Goal: Task Accomplishment & Management: Manage account settings

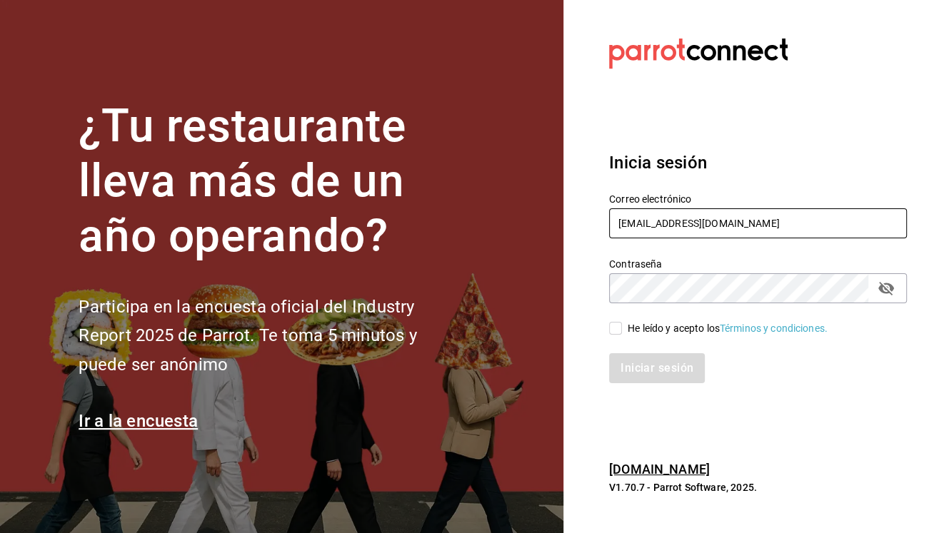
type input "[EMAIL_ADDRESS][DOMAIN_NAME]"
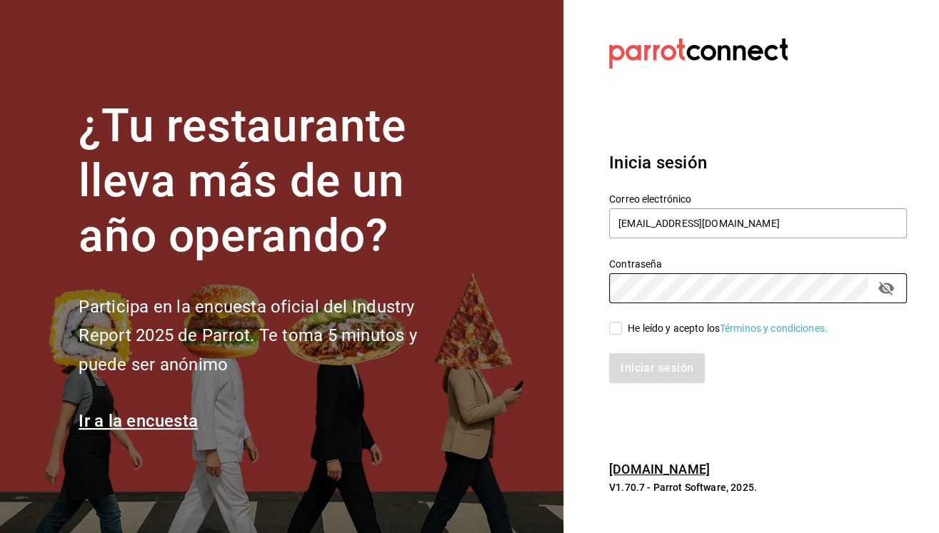
click at [619, 326] on input "He leído y acepto los Términos y condiciones." at bounding box center [615, 328] width 13 height 13
checkbox input "true"
click at [630, 368] on button "Iniciar sesión" at bounding box center [657, 368] width 97 height 30
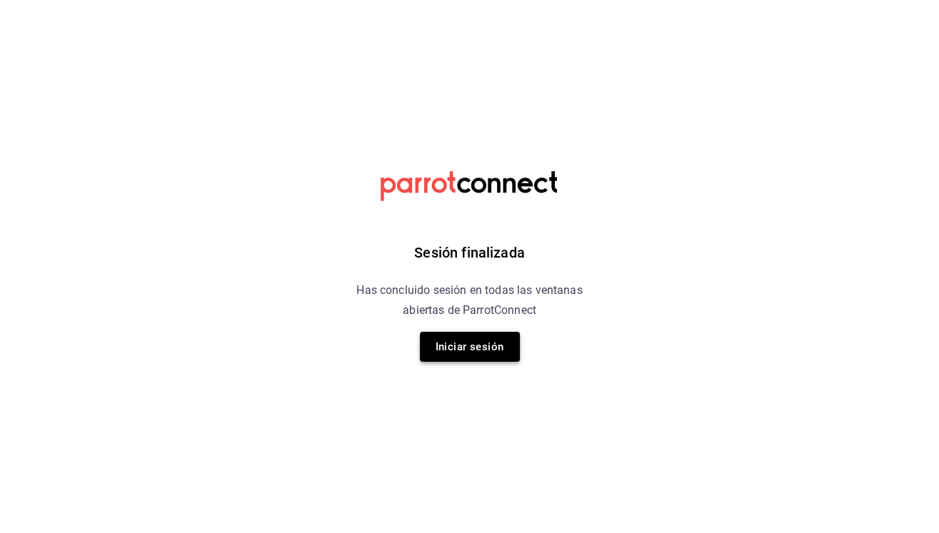
click at [505, 332] on button "Iniciar sesión" at bounding box center [470, 347] width 100 height 30
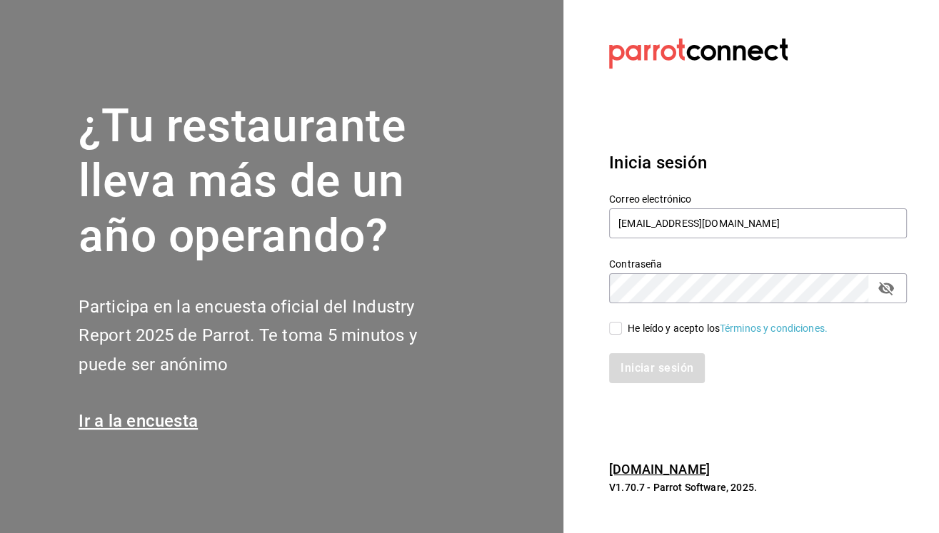
type input "pacogonzalezcontacto@gmail.com"
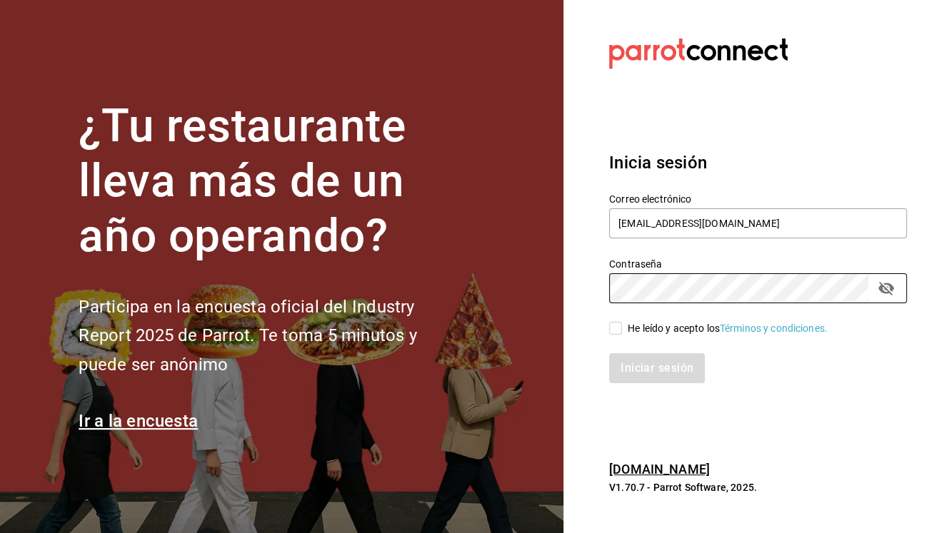
click at [620, 329] on input "He leído y acepto los Términos y condiciones." at bounding box center [615, 328] width 13 height 13
checkbox input "true"
click at [632, 374] on button "Iniciar sesión" at bounding box center [657, 368] width 97 height 30
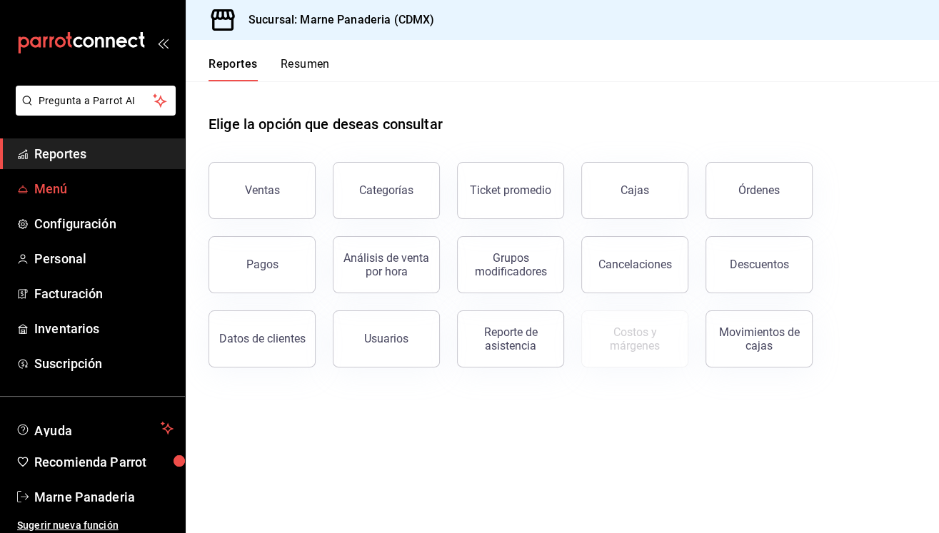
click at [52, 195] on span "Menú" at bounding box center [103, 188] width 139 height 19
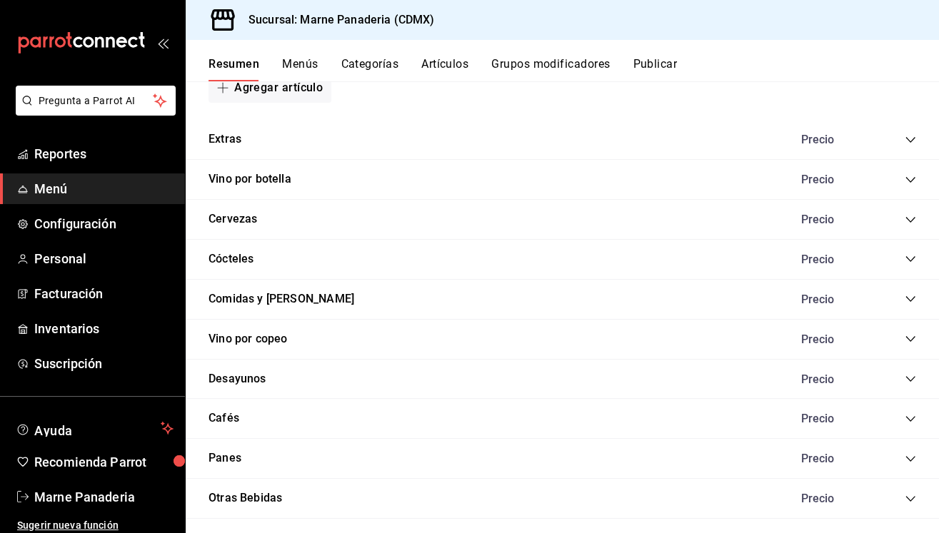
scroll to position [1302, 0]
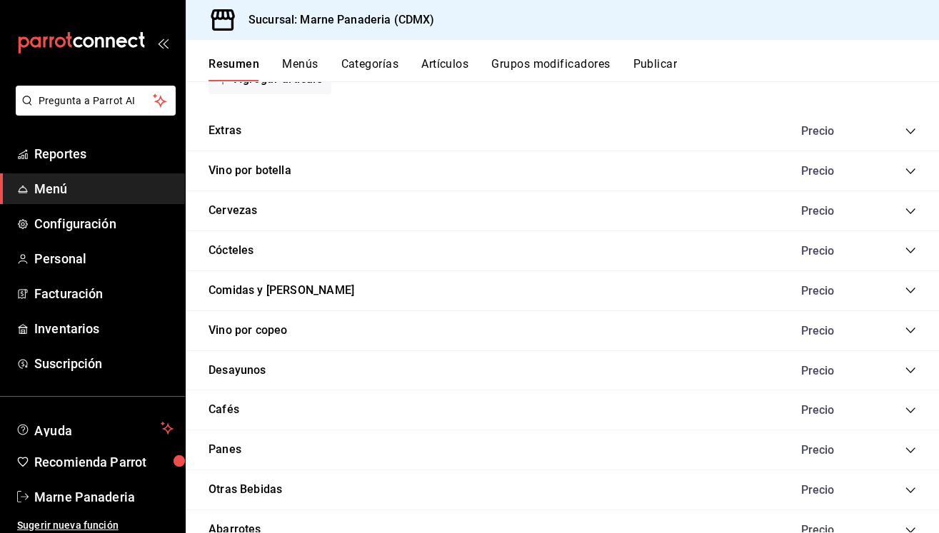
click at [911, 445] on icon "collapse-category-row" at bounding box center [909, 450] width 11 height 11
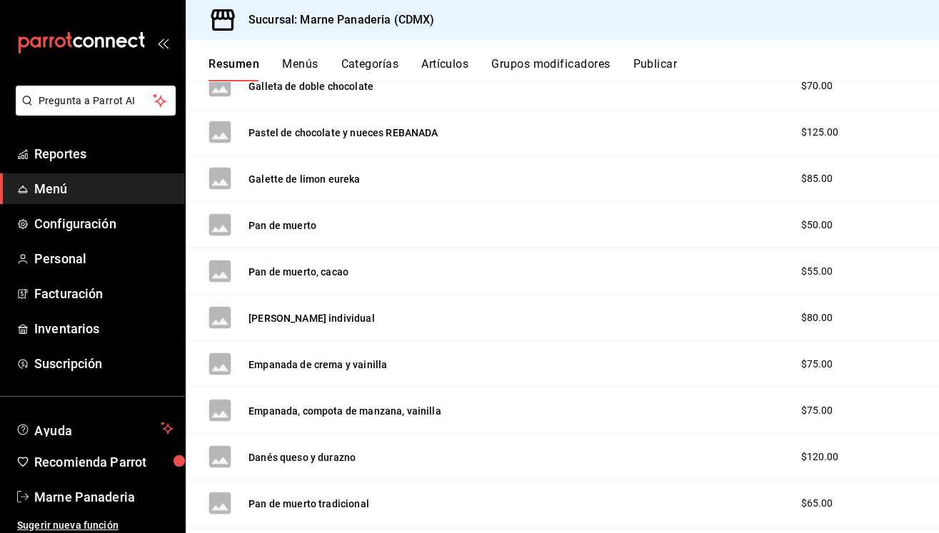
scroll to position [2500, 0]
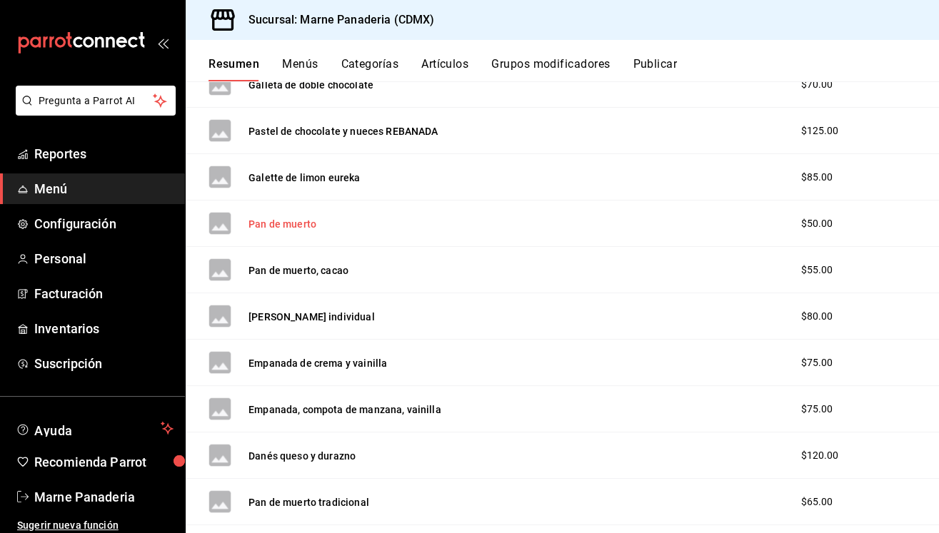
click at [298, 217] on button "Pan de muerto" at bounding box center [282, 224] width 68 height 14
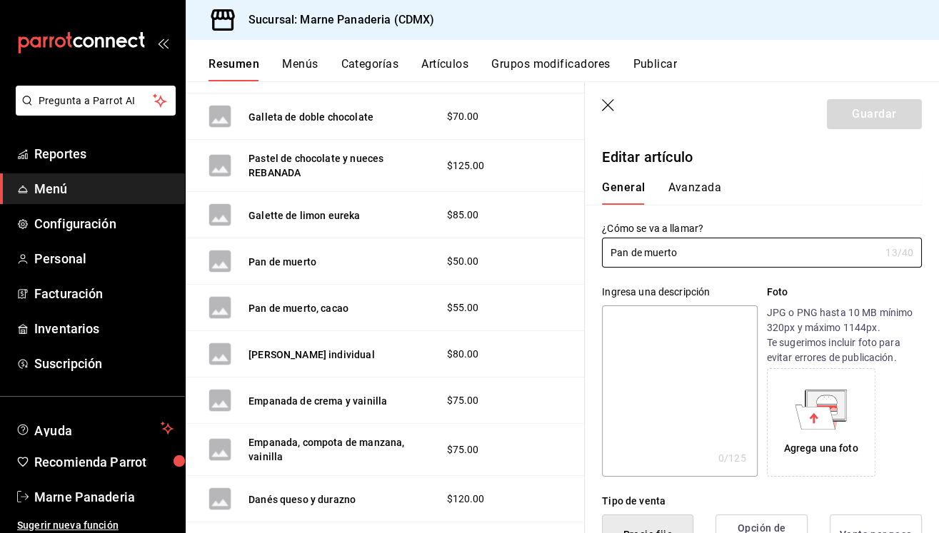
type input "$50.00"
click at [700, 190] on button "Avanzada" at bounding box center [694, 193] width 54 height 24
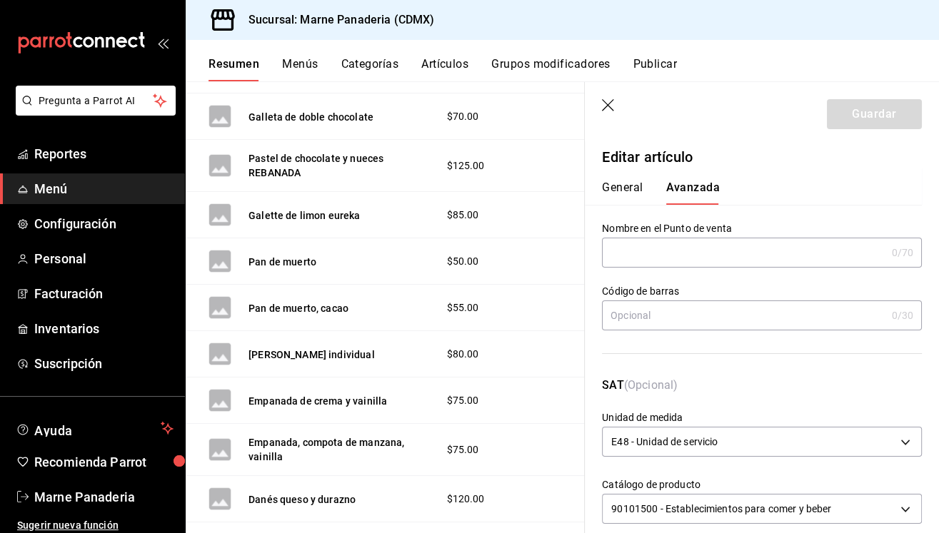
click at [613, 183] on button "General" at bounding box center [622, 193] width 41 height 24
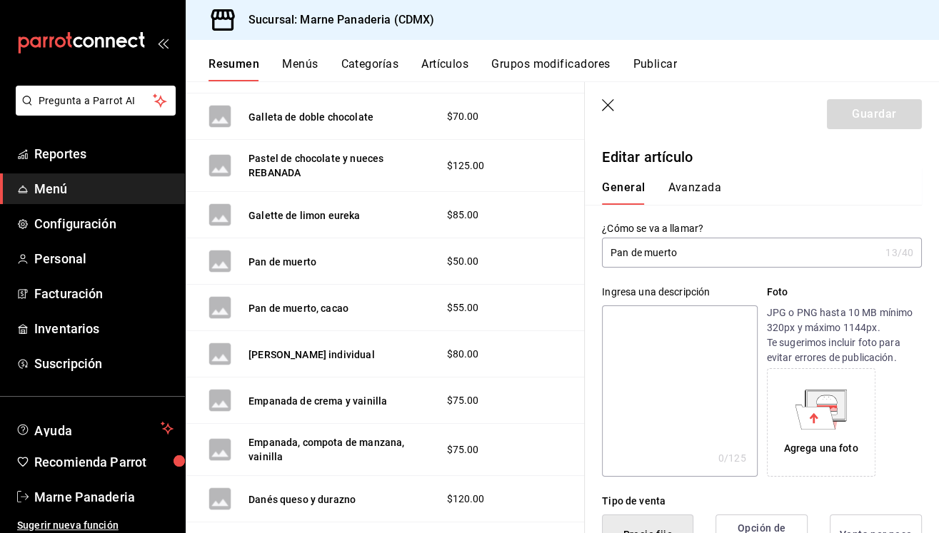
click at [615, 184] on button "General" at bounding box center [623, 193] width 43 height 24
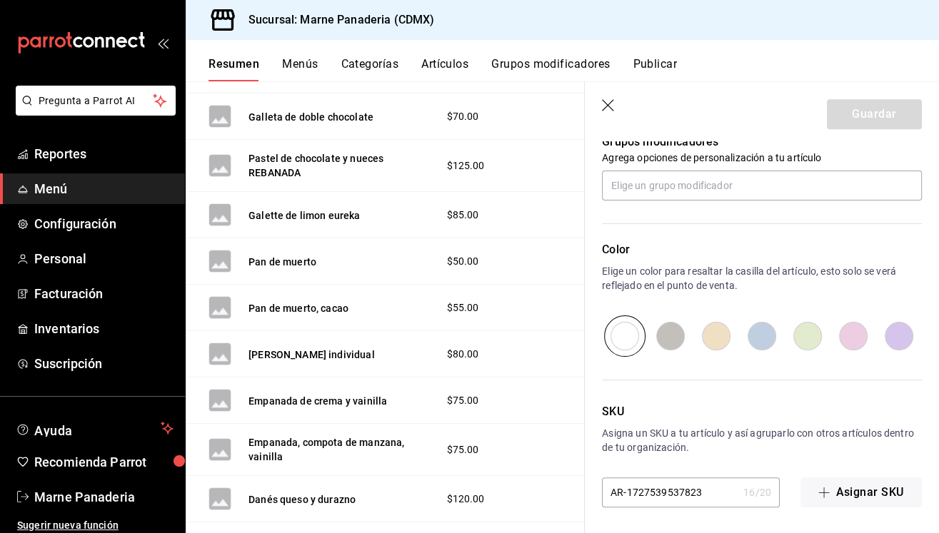
scroll to position [652, 0]
click at [302, 255] on button "Pan de muerto" at bounding box center [282, 262] width 68 height 14
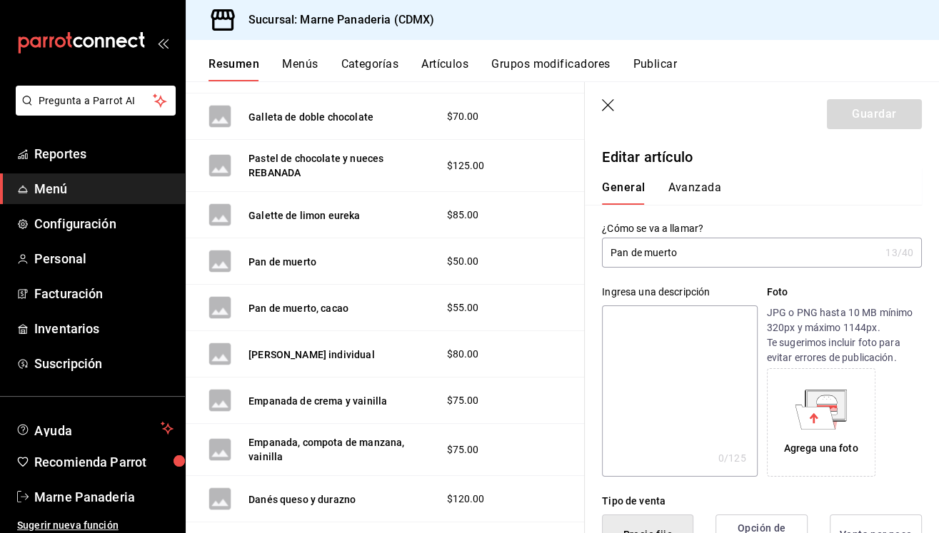
scroll to position [0, 0]
click at [699, 255] on input "Pan de muerto" at bounding box center [741, 252] width 278 height 29
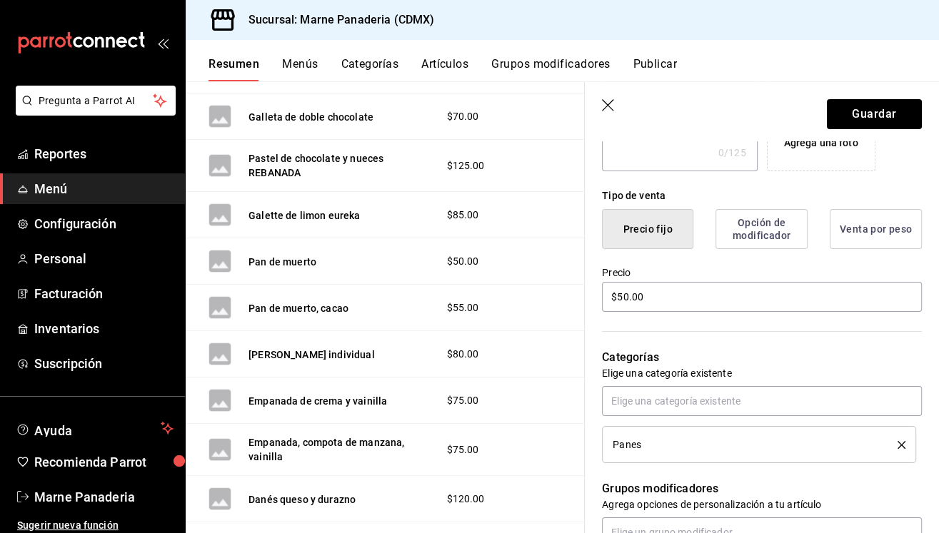
scroll to position [321, 0]
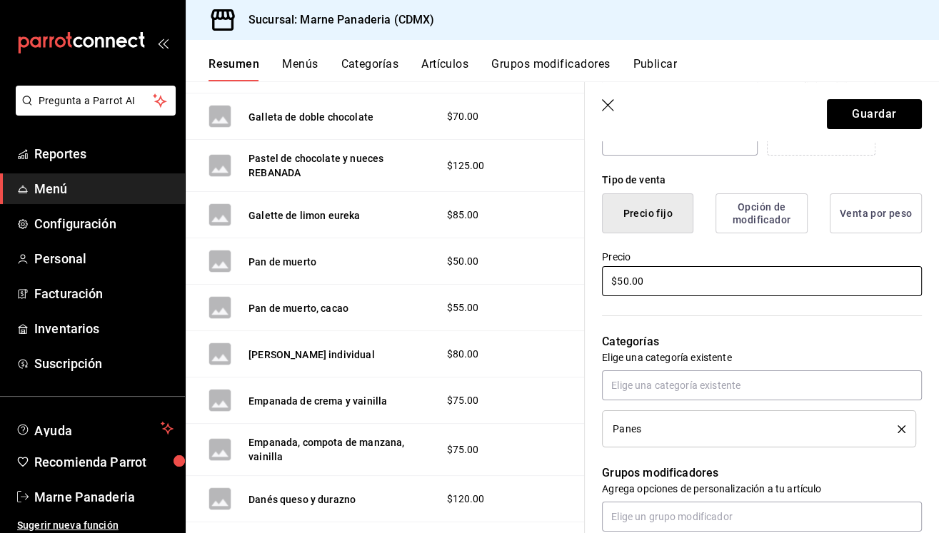
type input "Pan de muerto RELLENO"
click at [623, 281] on input "$50.00" at bounding box center [762, 281] width 320 height 30
type input "$5.00"
type input "$75.00"
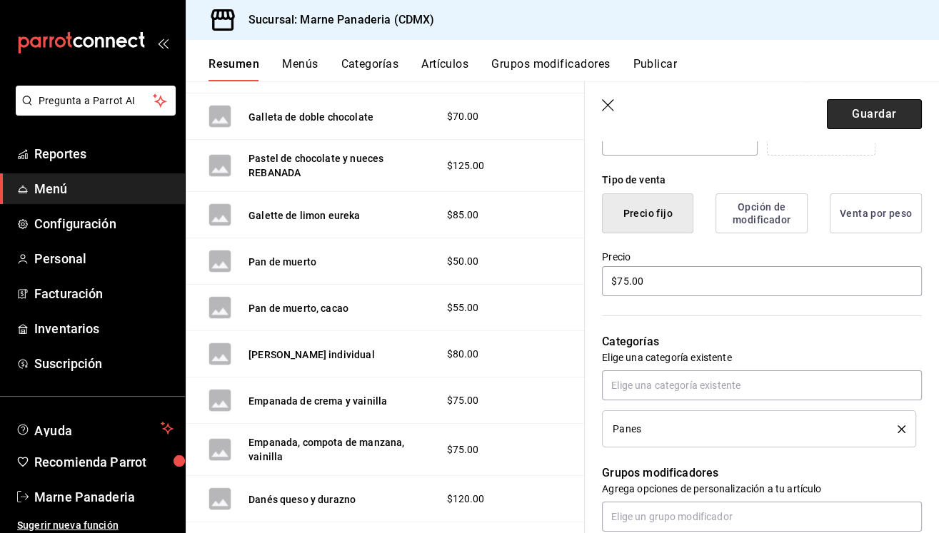
click at [864, 109] on button "Guardar" at bounding box center [874, 114] width 95 height 30
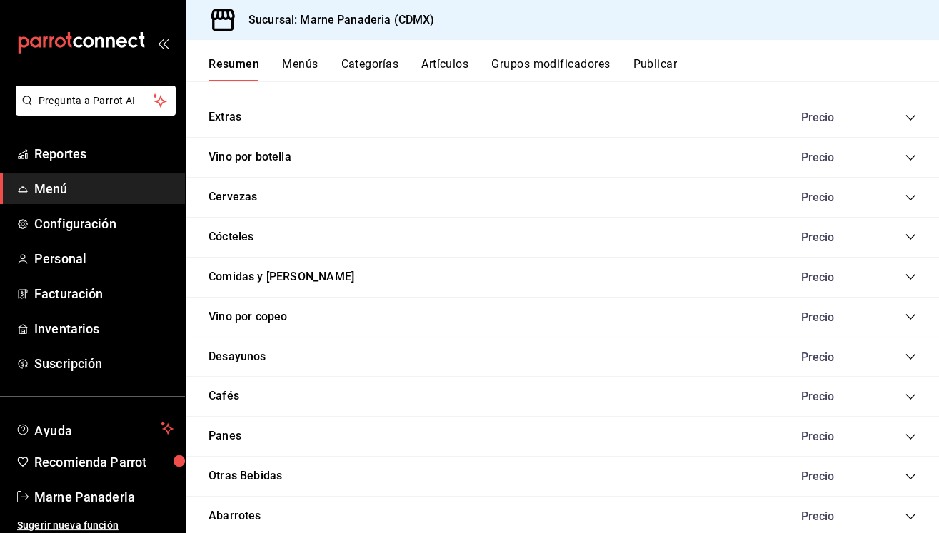
scroll to position [1359, 0]
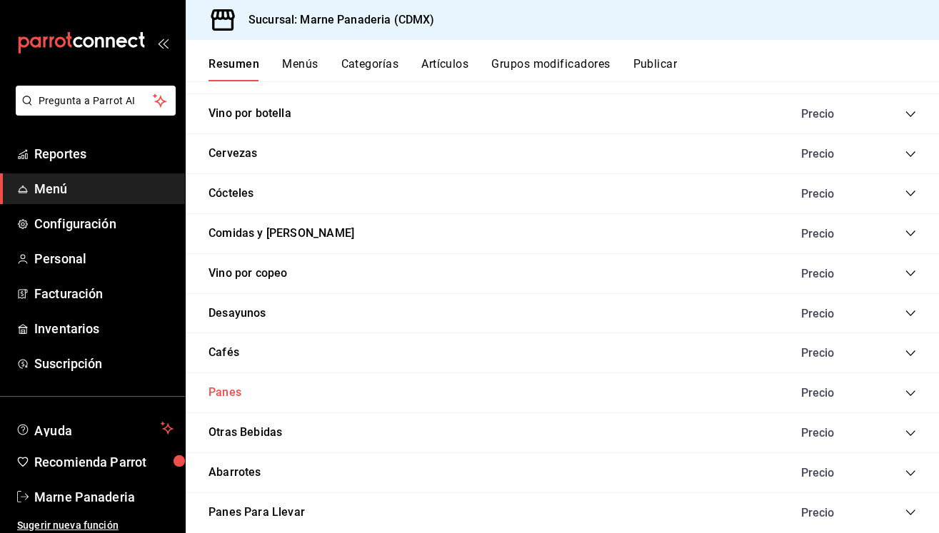
click at [231, 388] on button "Panes" at bounding box center [224, 393] width 33 height 16
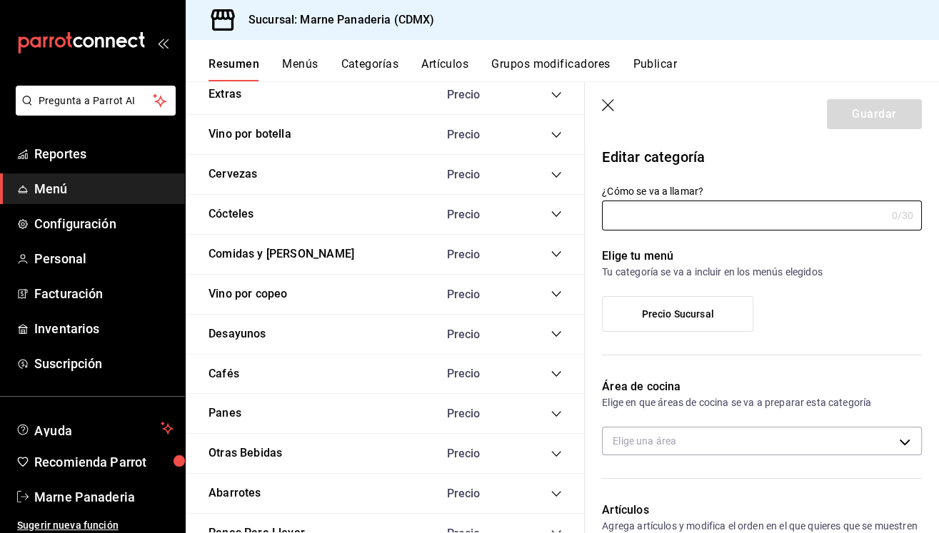
type input "Panes"
type input "1718381470546"
type input "d60342ee-6f36-47fa-ab44-3827fa13038a"
click at [556, 408] on icon "collapse-category-row" at bounding box center [555, 413] width 11 height 11
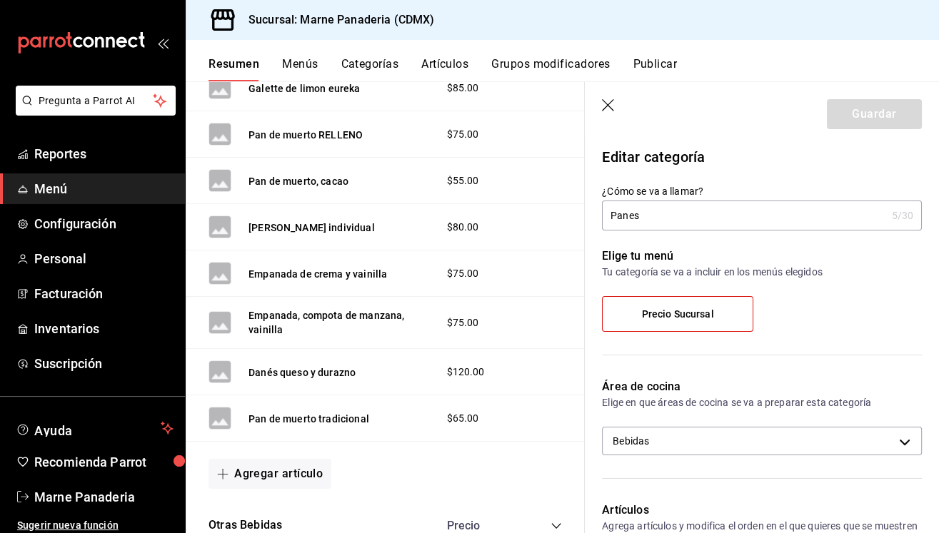
scroll to position [2629, 0]
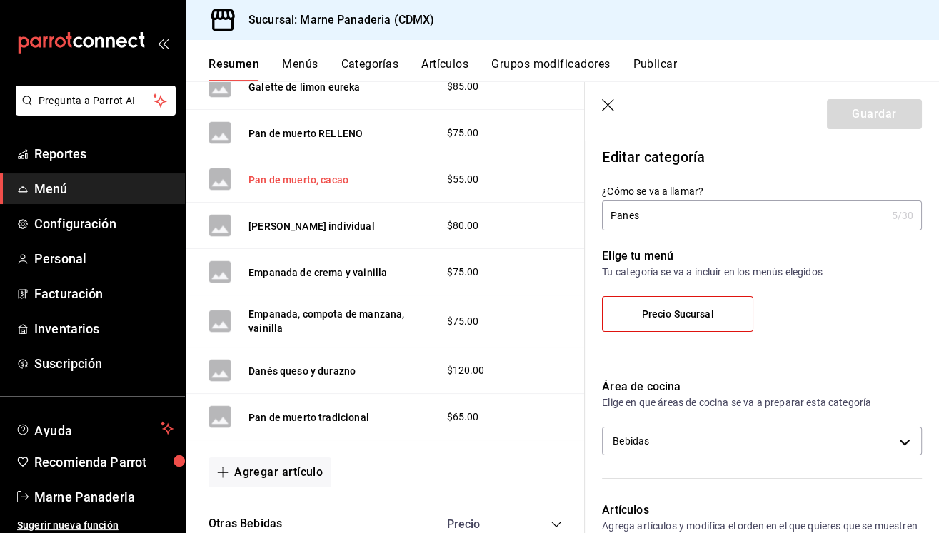
click at [304, 173] on button "Pan de muerto, cacao" at bounding box center [298, 180] width 100 height 14
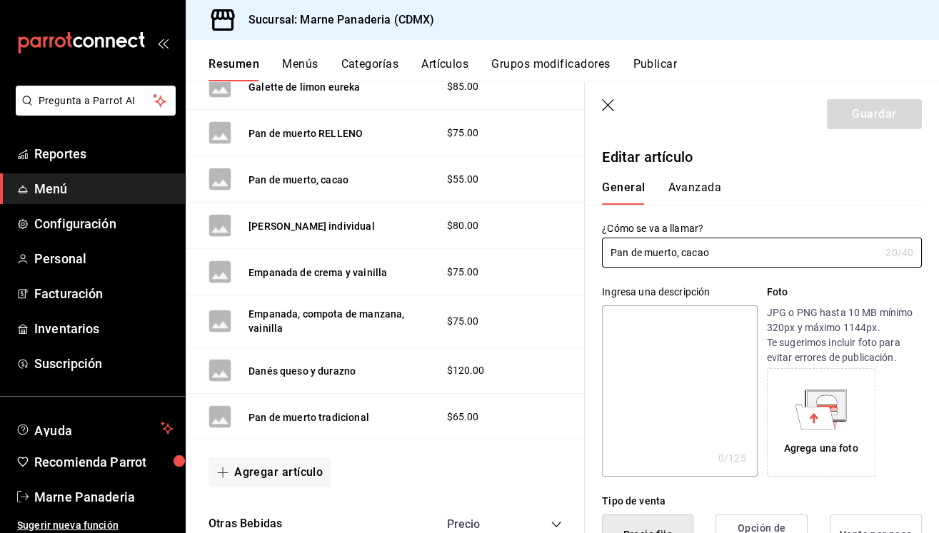
click at [707, 187] on button "Avanzada" at bounding box center [694, 193] width 54 height 24
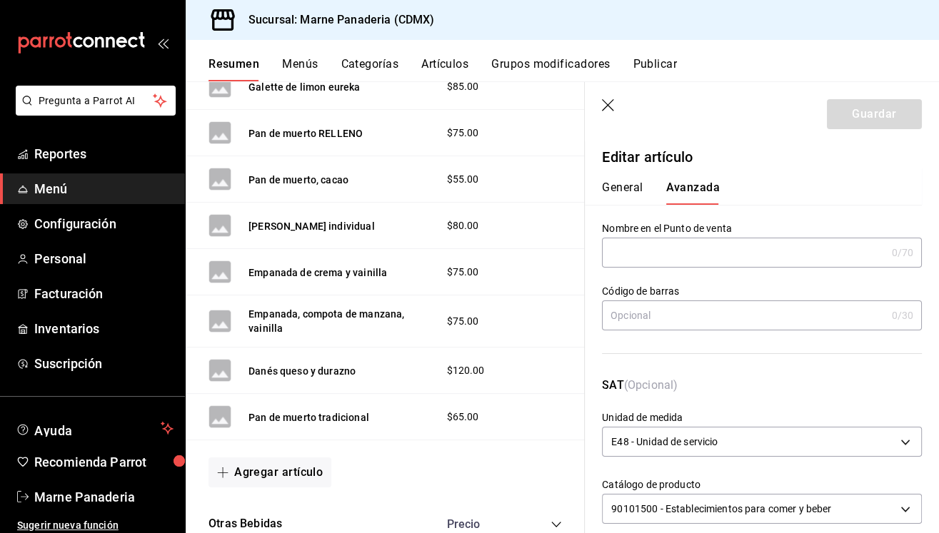
click at [608, 101] on icon "button" at bounding box center [609, 106] width 14 height 14
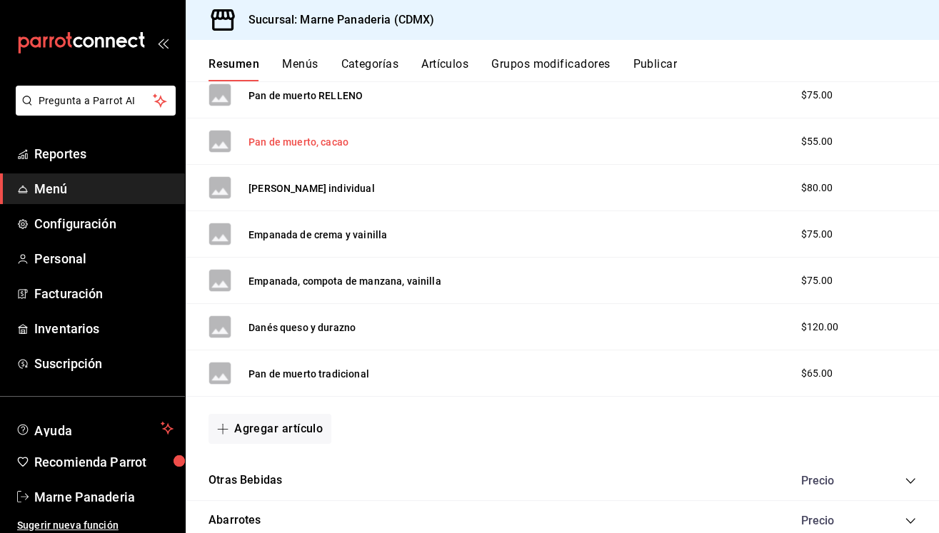
click at [323, 135] on button "Pan de muerto, cacao" at bounding box center [298, 142] width 100 height 14
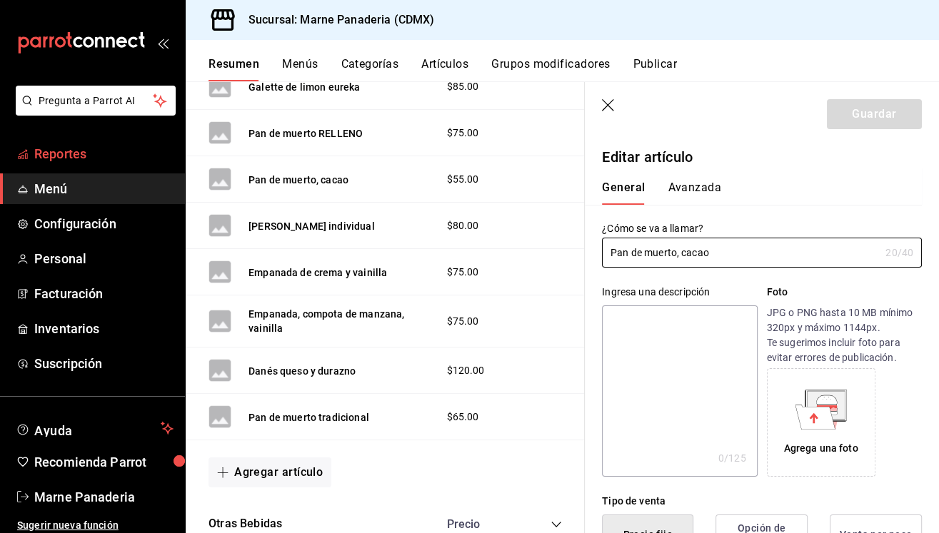
click at [86, 147] on span "Reportes" at bounding box center [103, 153] width 139 height 19
